Goal: Task Accomplishment & Management: Manage account settings

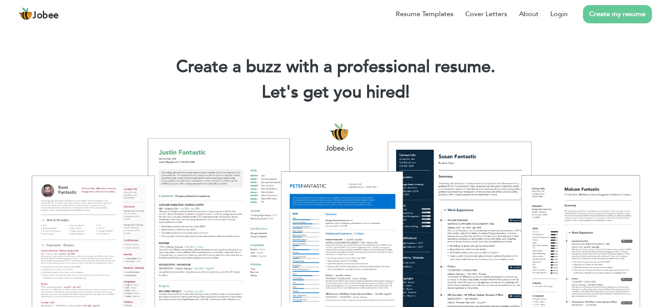
click at [528, 25] on div "Resume Templates Cover Letters About Login Create my resume" at bounding box center [335, 14] width 633 height 22
click at [568, 19] on link "Login" at bounding box center [558, 14] width 17 height 10
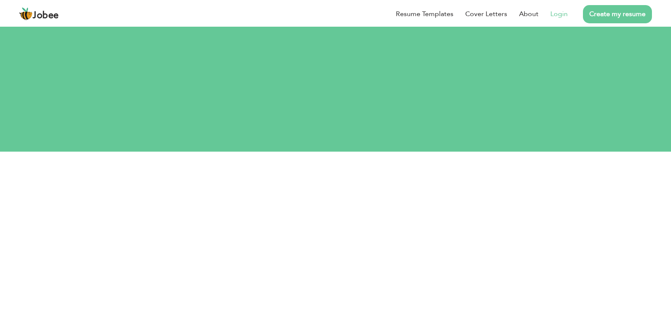
click at [559, 17] on link "Login" at bounding box center [558, 14] width 17 height 10
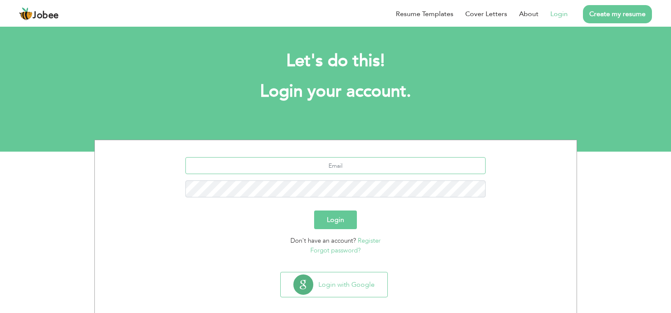
click at [373, 167] on input "text" at bounding box center [335, 165] width 300 height 17
type input "[EMAIL_ADDRESS][DOMAIN_NAME]"
click at [331, 219] on button "Login" at bounding box center [335, 219] width 43 height 19
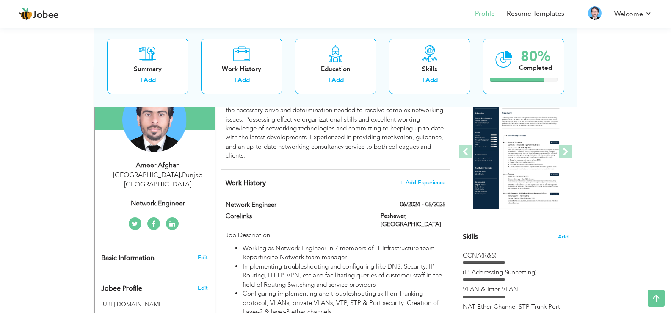
scroll to position [85, 0]
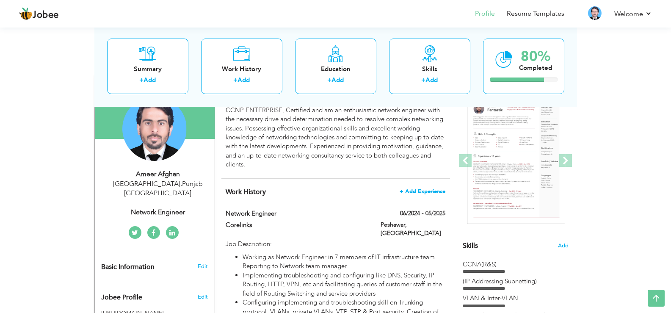
click at [404, 193] on span "+ Add Experience" at bounding box center [423, 191] width 46 height 6
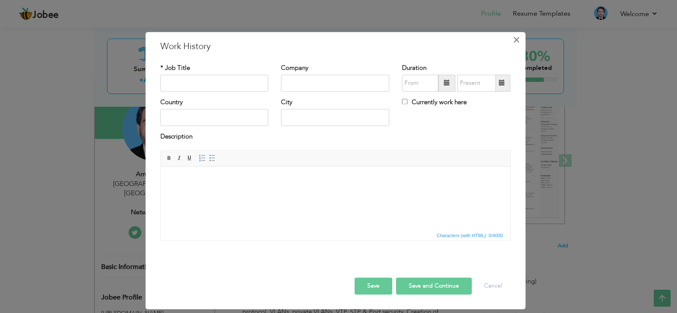
click at [515, 36] on span "×" at bounding box center [516, 39] width 7 height 15
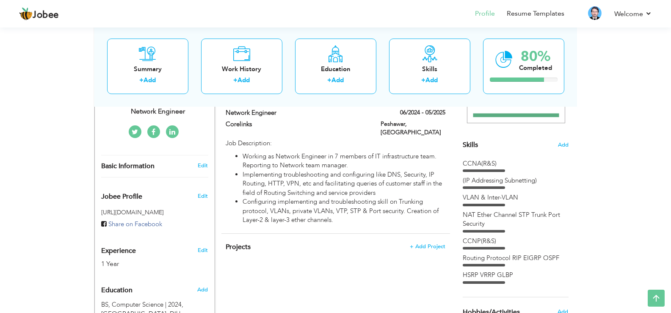
scroll to position [226, 0]
